Goal: Task Accomplishment & Management: Use online tool/utility

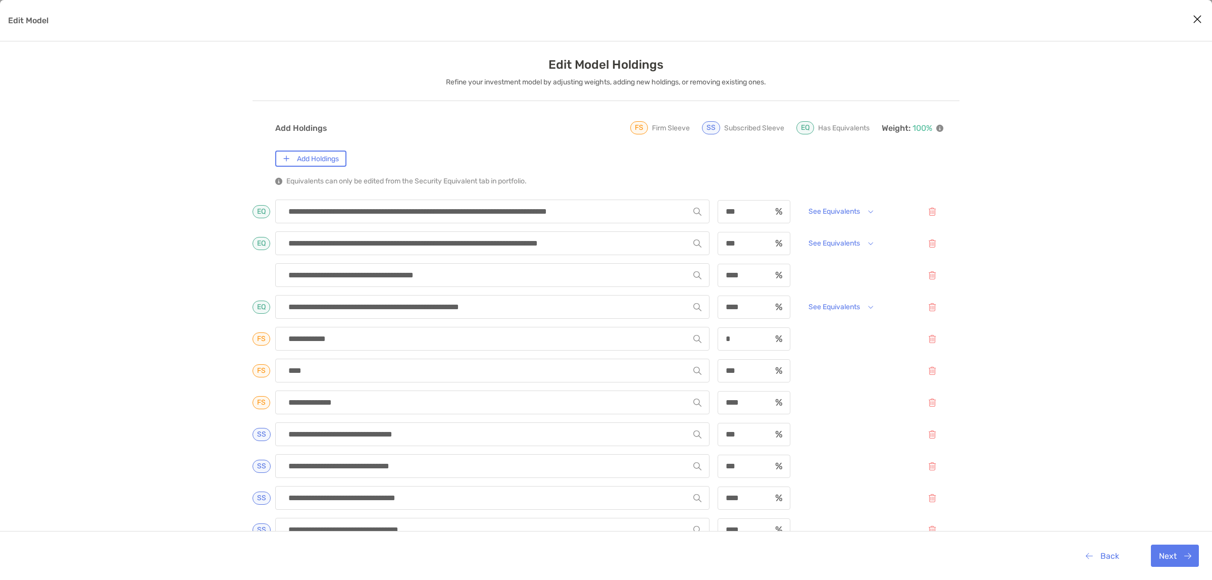
scroll to position [115, 0]
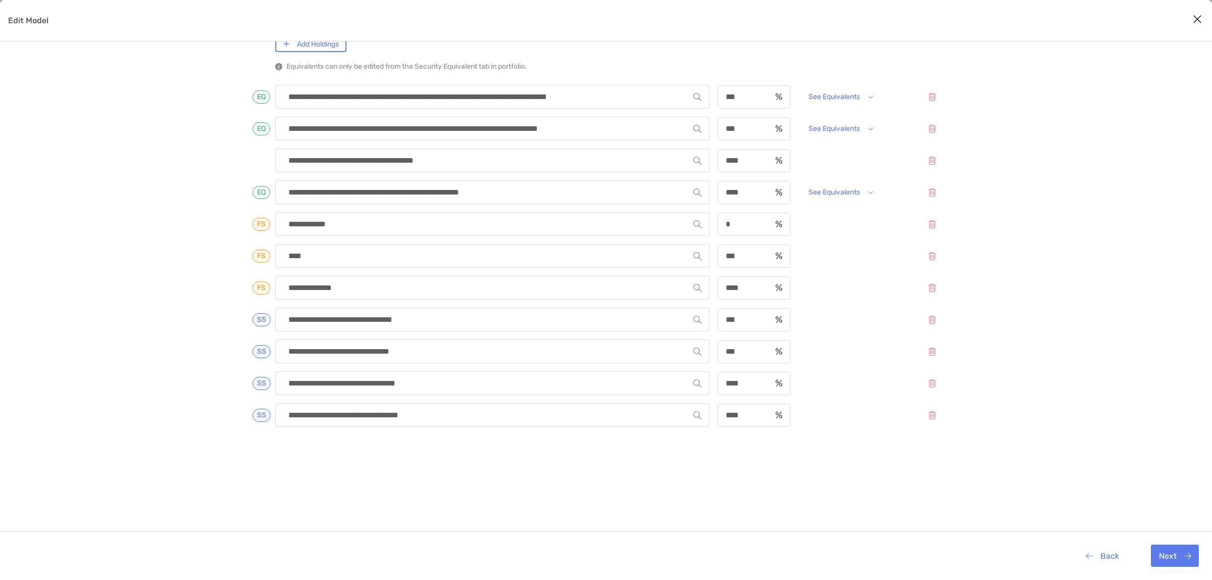
click at [1197, 19] on icon "Close modal" at bounding box center [1197, 19] width 9 height 12
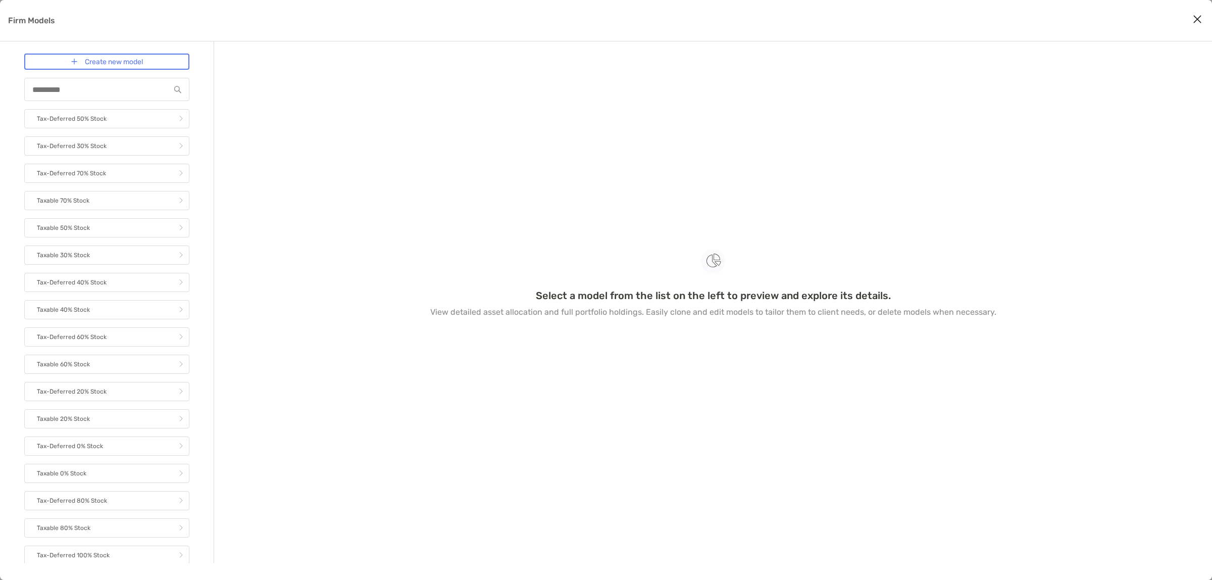
click at [1198, 17] on icon "Close modal" at bounding box center [1197, 19] width 9 height 12
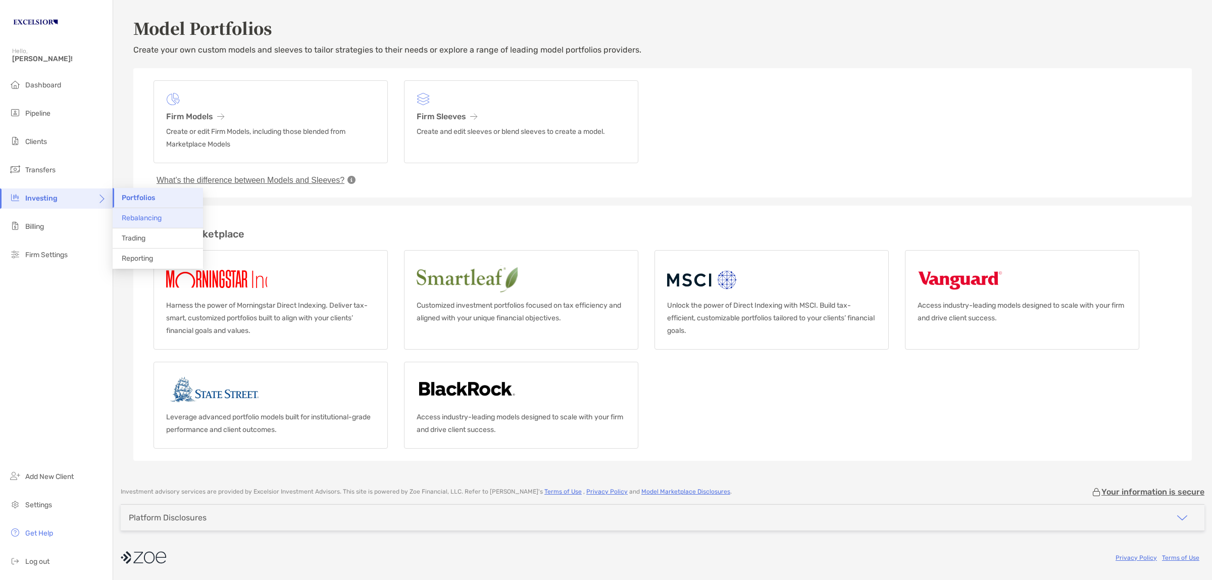
click at [133, 216] on span "Rebalancing" at bounding box center [142, 218] width 40 height 9
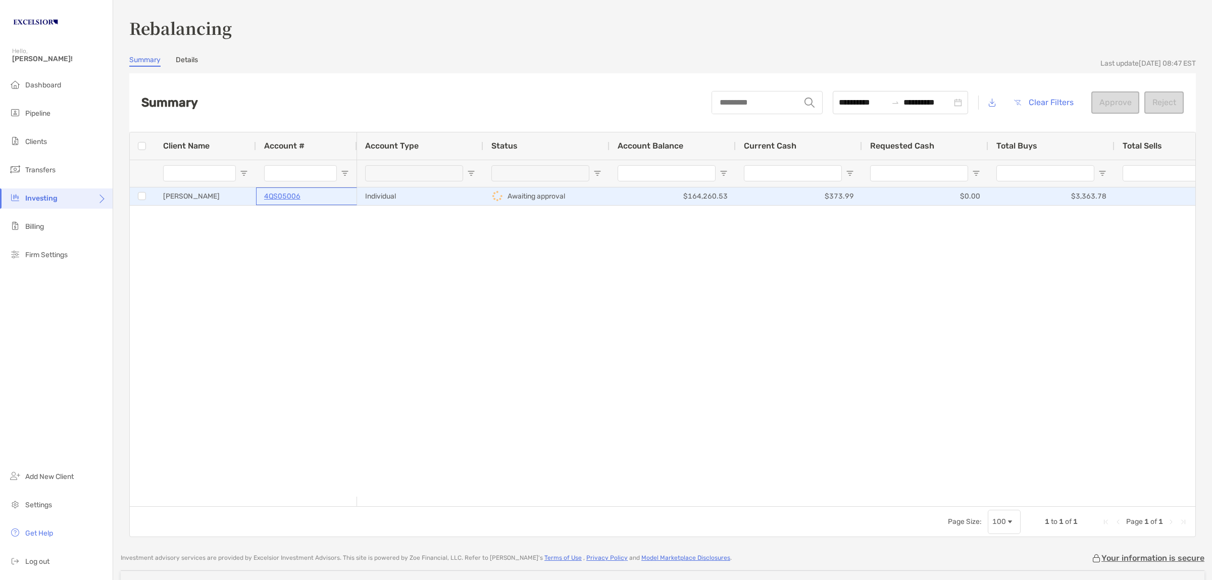
click at [344, 199] on div "4QS05006" at bounding box center [306, 196] width 85 height 17
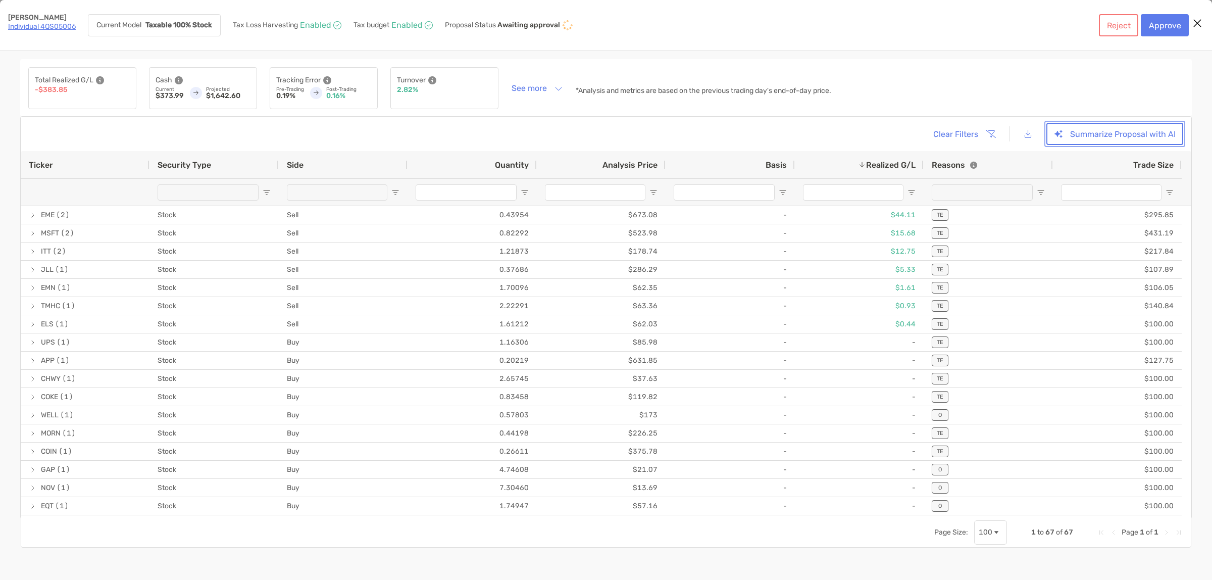
click at [1109, 136] on button "Summarize Proposal with AI" at bounding box center [1114, 134] width 137 height 22
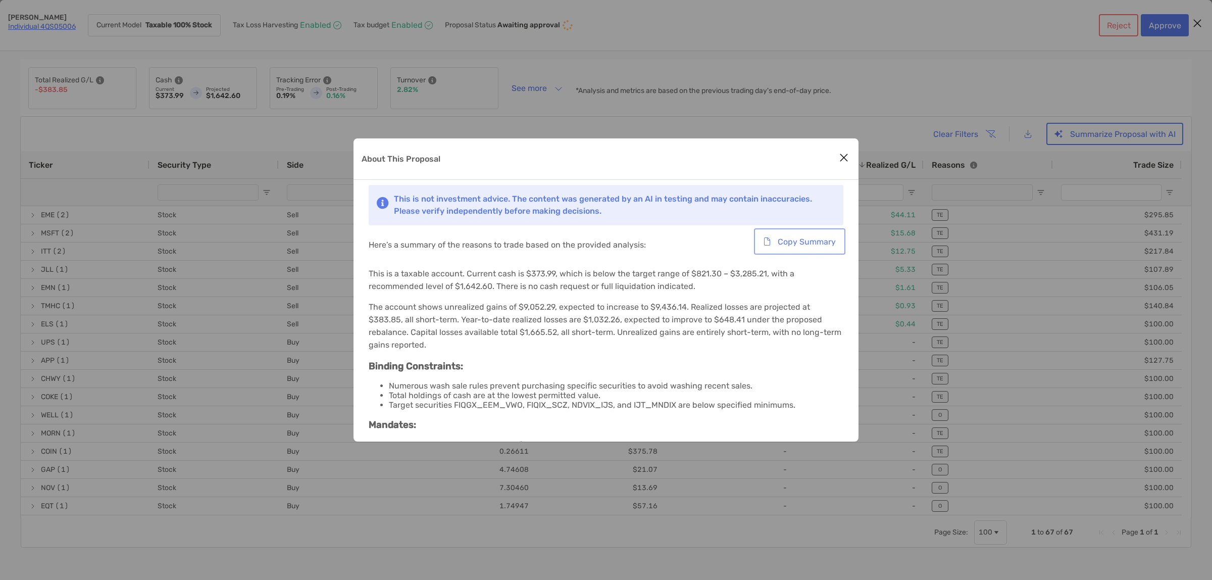
click at [803, 245] on button "Copy Summary" at bounding box center [799, 241] width 87 height 22
click at [842, 157] on icon "Close modal" at bounding box center [843, 157] width 9 height 12
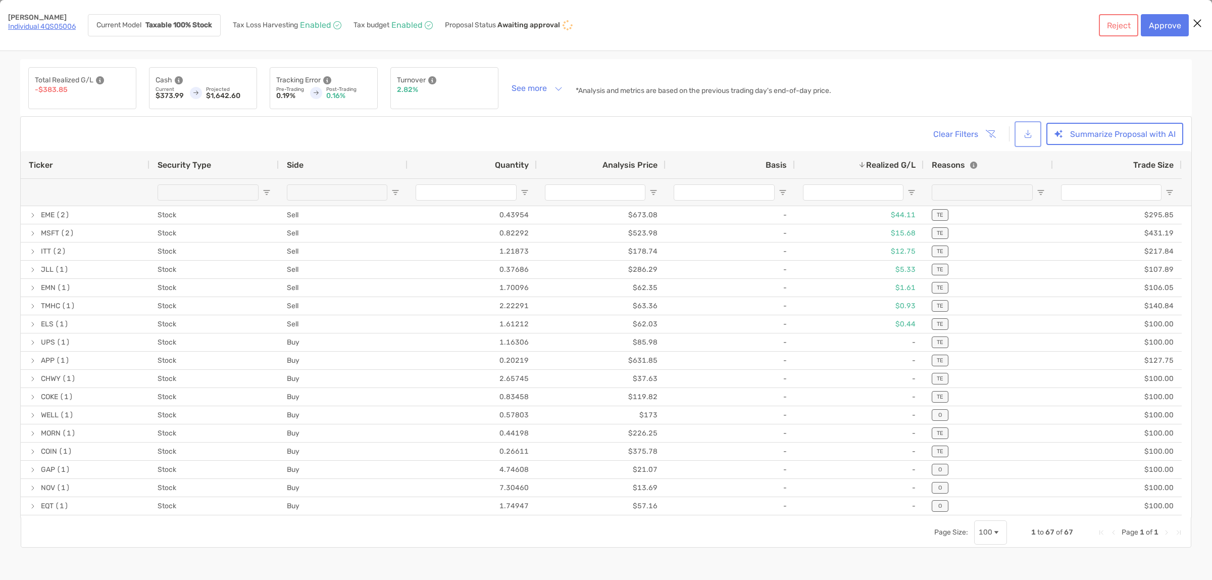
click at [1027, 129] on button "[object Object]" at bounding box center [1027, 134] width 23 height 22
click at [524, 91] on button "See more" at bounding box center [536, 88] width 67 height 18
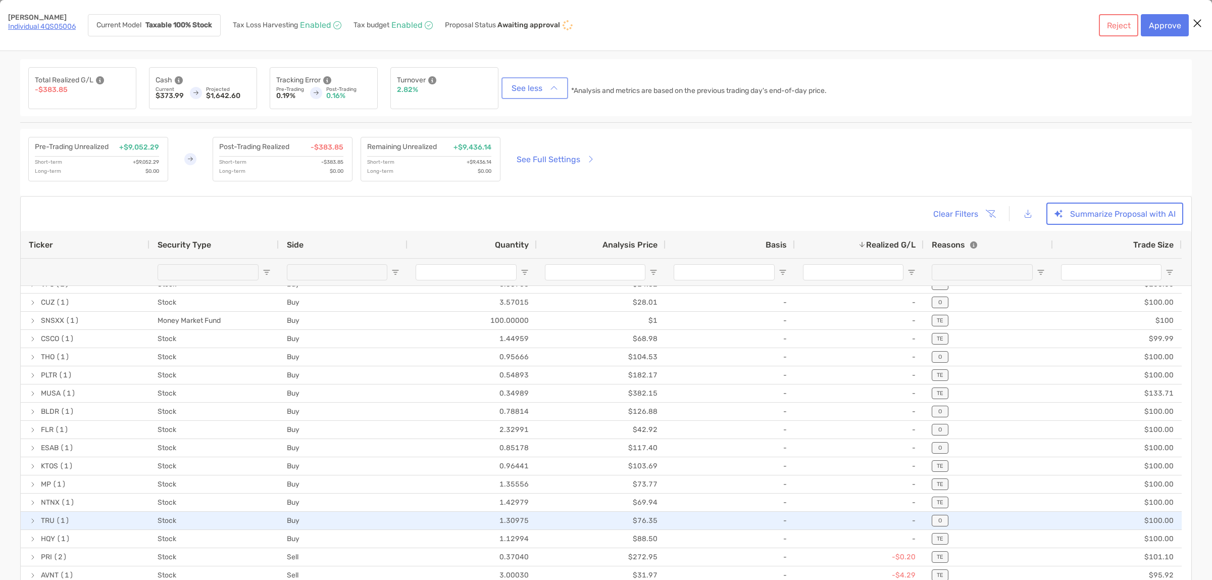
scroll to position [465, 0]
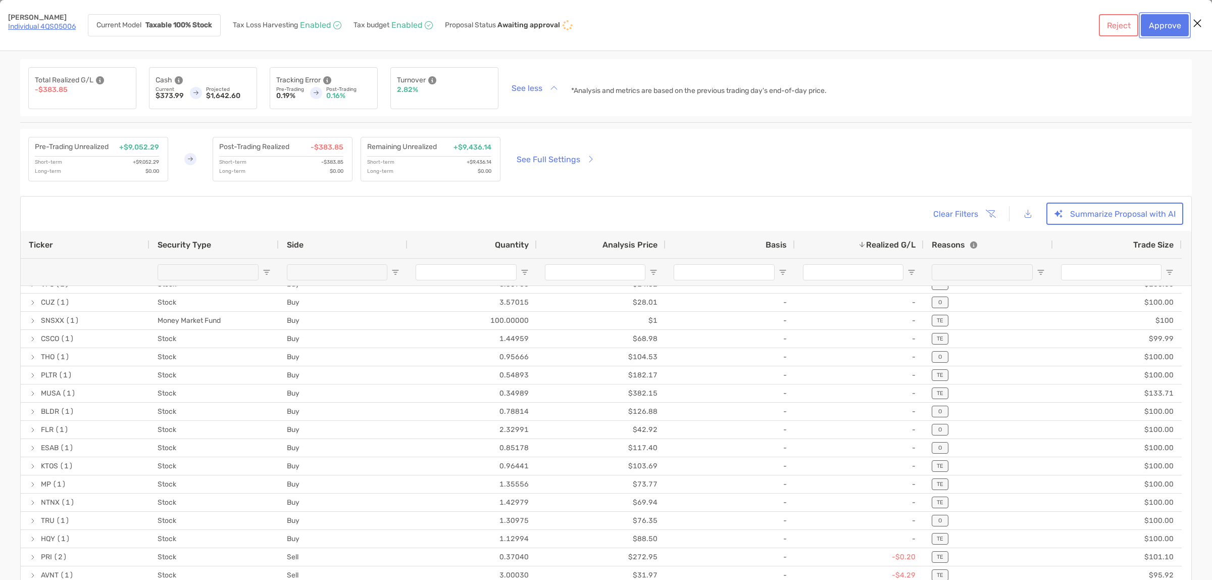
click at [1165, 26] on button "Approve" at bounding box center [1165, 25] width 48 height 22
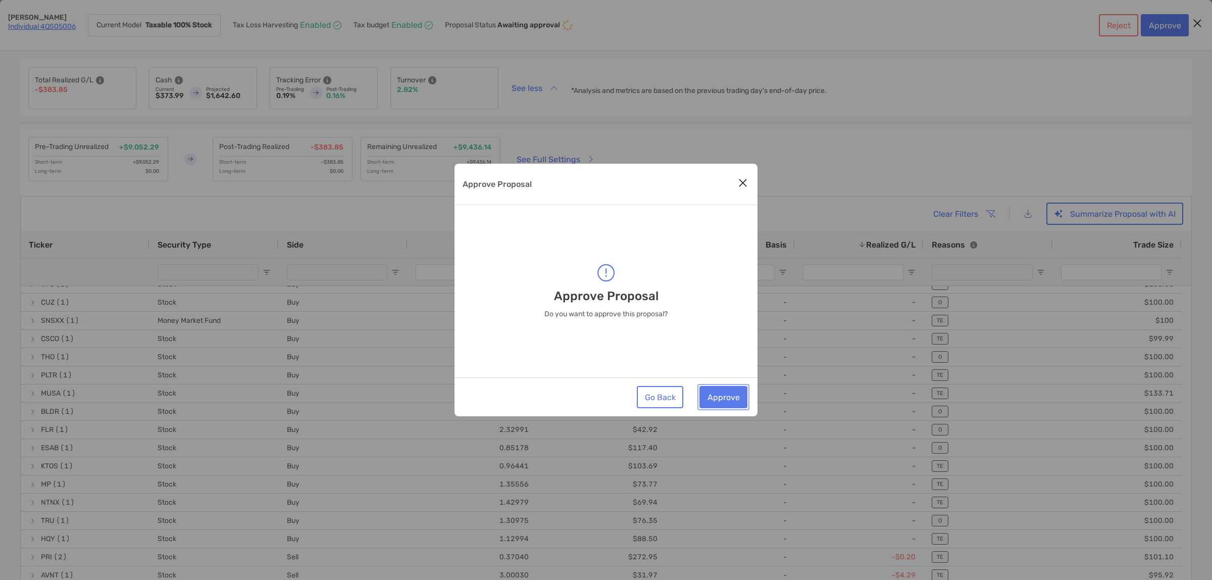
click at [716, 397] on button "Approve" at bounding box center [723, 397] width 48 height 22
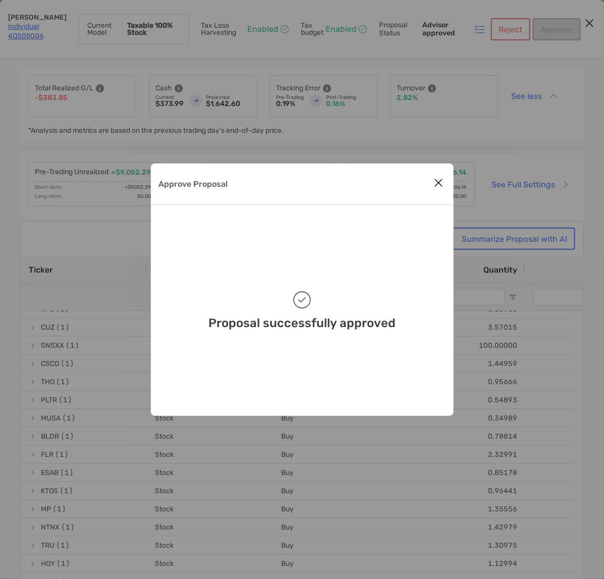
click at [443, 183] on icon "Close modal" at bounding box center [439, 183] width 9 height 12
